Goal: Navigation & Orientation: Find specific page/section

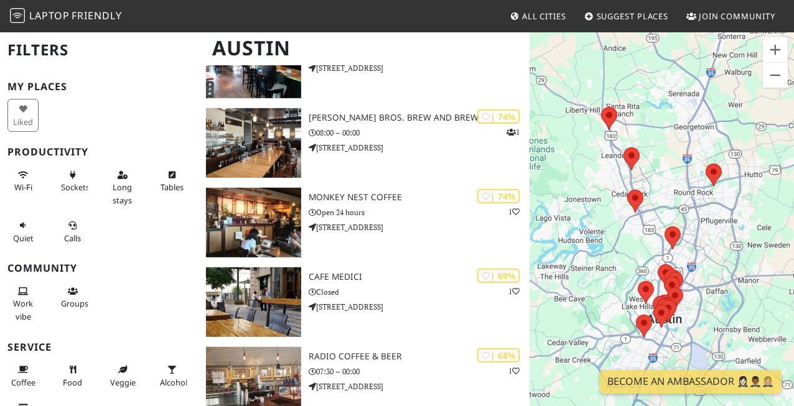
scroll to position [475, 0]
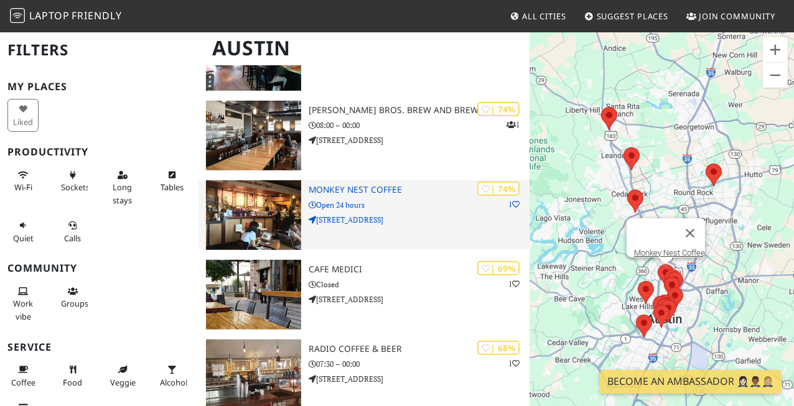
click at [382, 190] on h3 "Monkey Nest Coffee" at bounding box center [419, 190] width 220 height 11
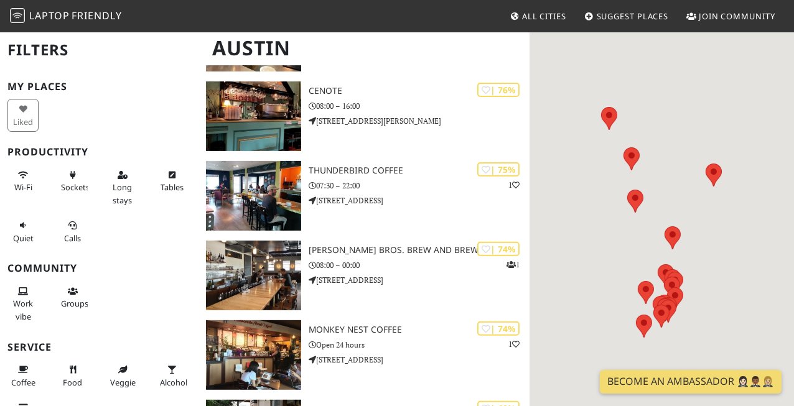
scroll to position [475, 0]
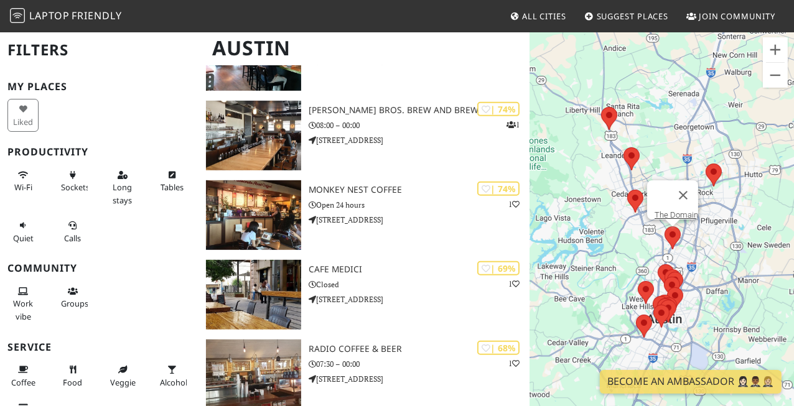
click at [664, 226] on area at bounding box center [664, 226] width 0 height 0
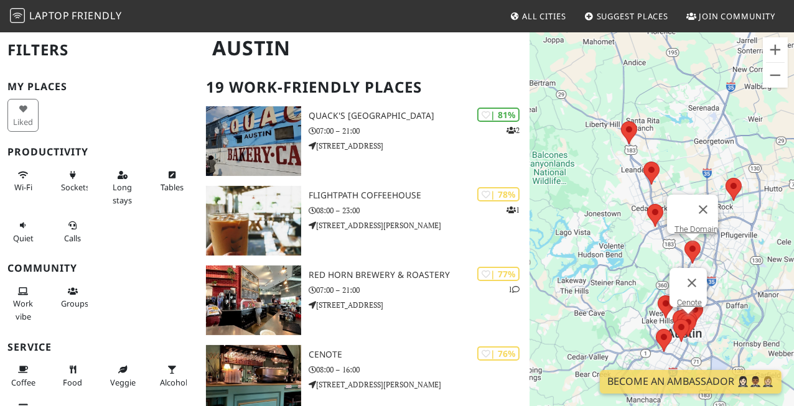
scroll to position [69, 0]
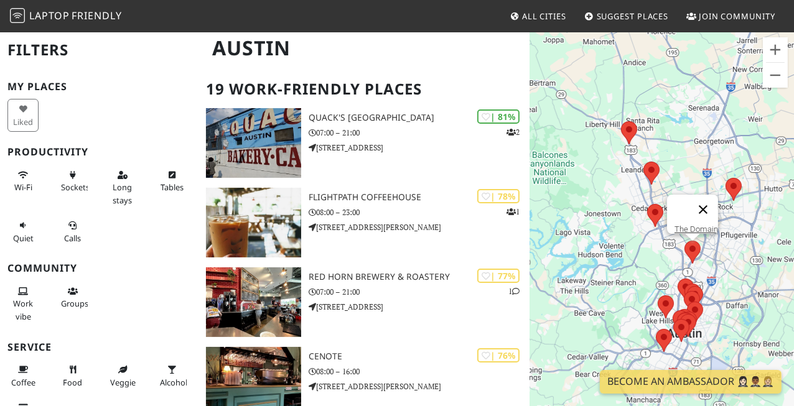
click at [705, 201] on button "Close" at bounding box center [703, 210] width 30 height 30
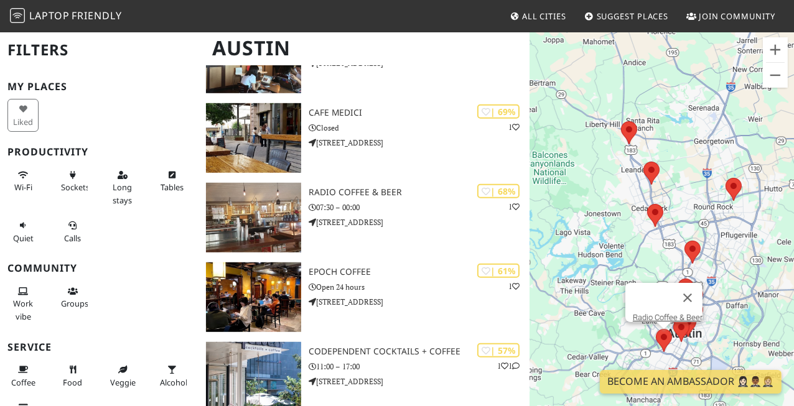
scroll to position [654, 0]
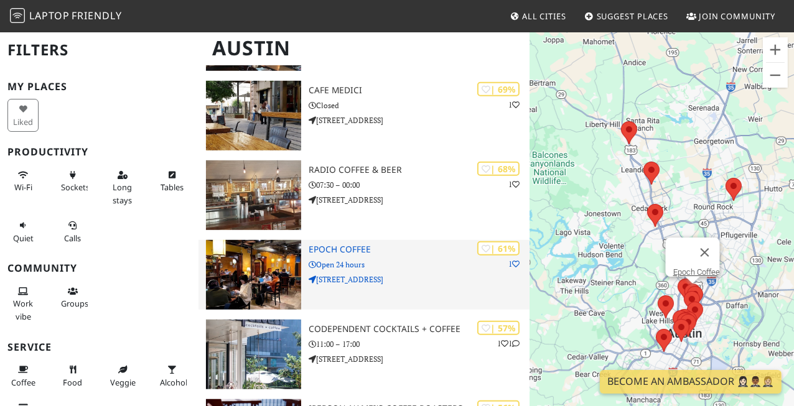
click at [350, 248] on h3 "Epoch Coffee" at bounding box center [419, 249] width 220 height 11
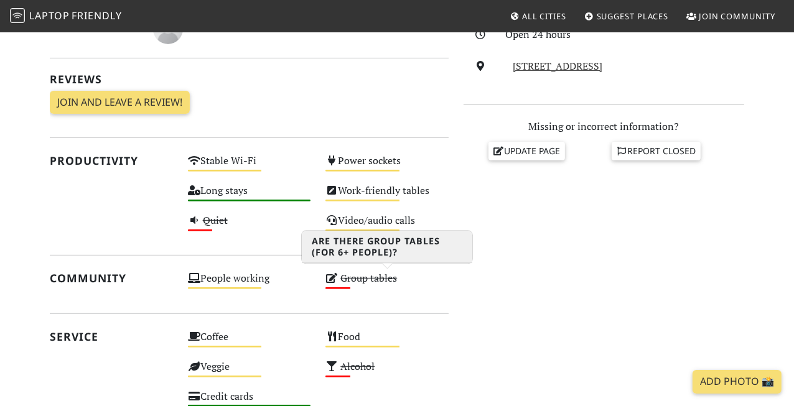
scroll to position [406, 0]
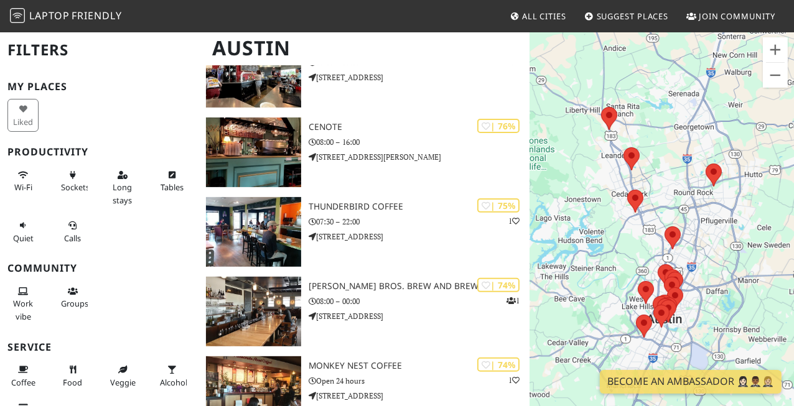
scroll to position [61, 0]
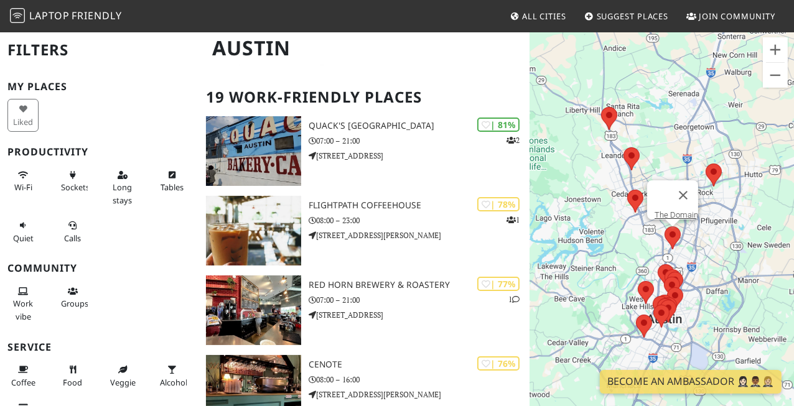
click at [664, 226] on area at bounding box center [664, 226] width 0 height 0
click at [674, 210] on link "The Domain" at bounding box center [676, 214] width 44 height 9
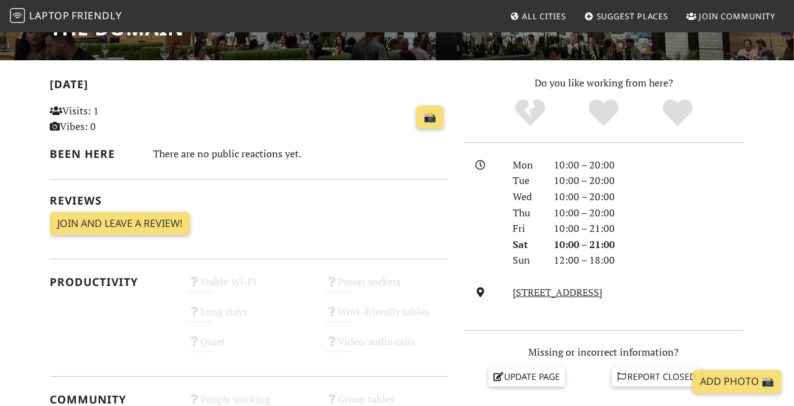
scroll to position [233, 0]
